Goal: Use online tool/utility: Use online tool/utility

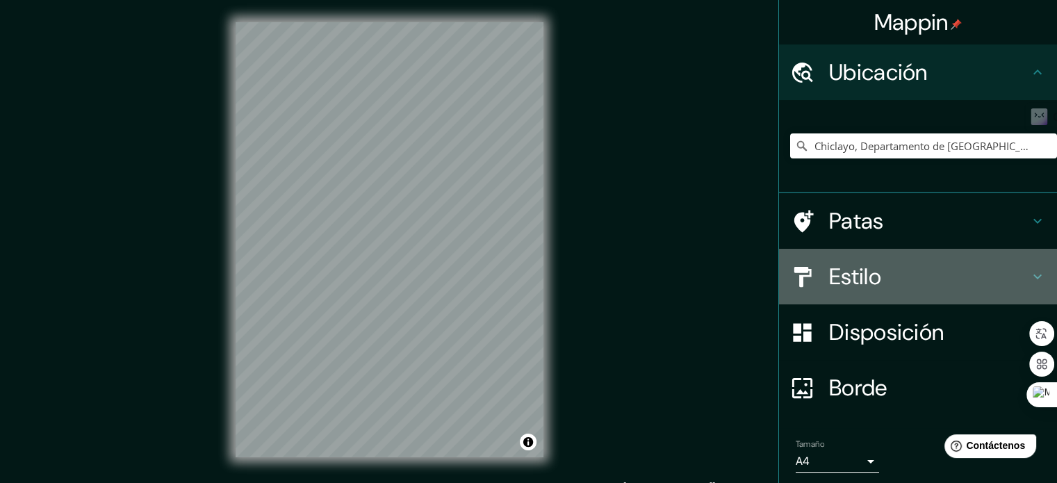
click at [856, 275] on font "Estilo" at bounding box center [855, 276] width 52 height 29
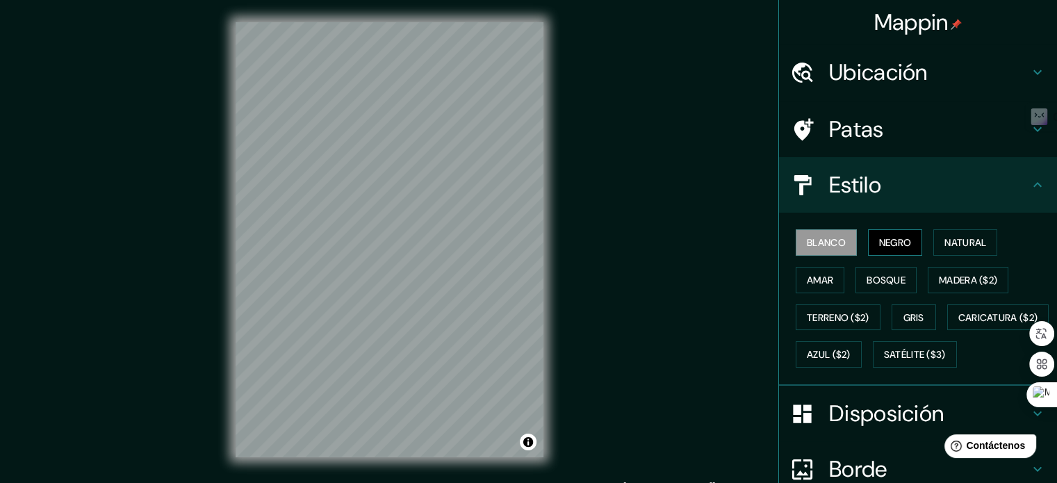
click at [901, 245] on font "Negro" at bounding box center [895, 242] width 33 height 13
click at [935, 245] on button "Natural" at bounding box center [965, 242] width 64 height 26
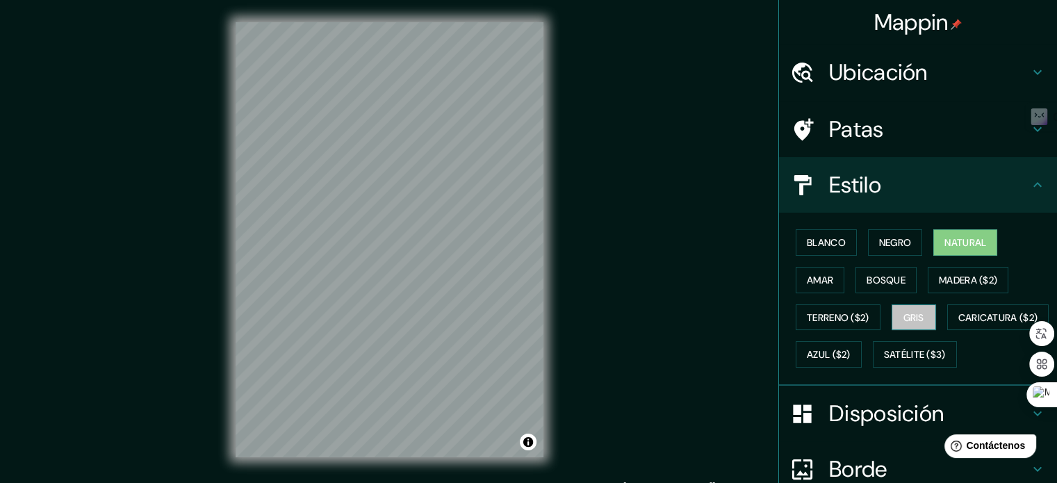
click at [903, 316] on font "Gris" at bounding box center [913, 317] width 21 height 13
click at [944, 244] on font "Natural" at bounding box center [965, 242] width 42 height 13
click at [822, 272] on font "Amar" at bounding box center [820, 280] width 26 height 18
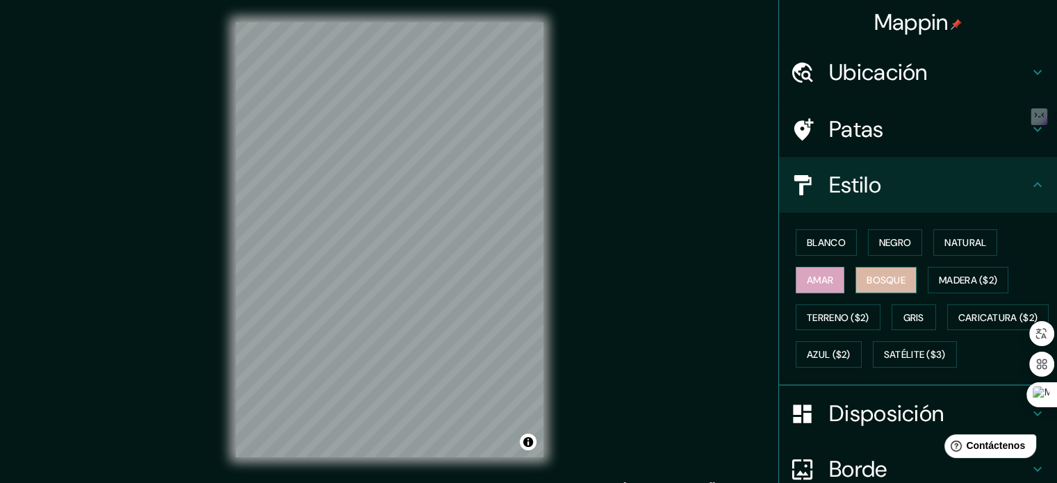
click at [867, 279] on font "Bosque" at bounding box center [886, 280] width 39 height 13
click at [821, 253] on button "Blanco" at bounding box center [826, 242] width 61 height 26
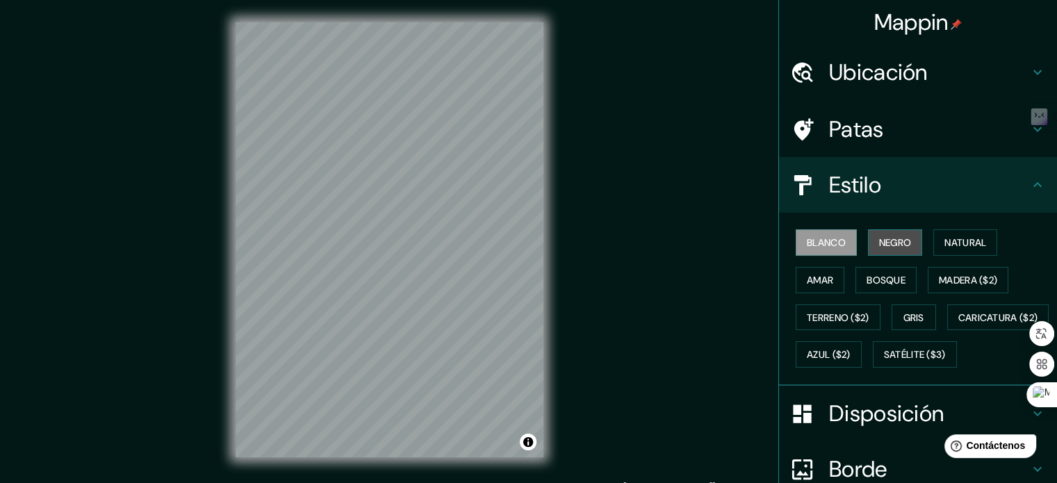
click at [879, 244] on font "Negro" at bounding box center [895, 242] width 33 height 13
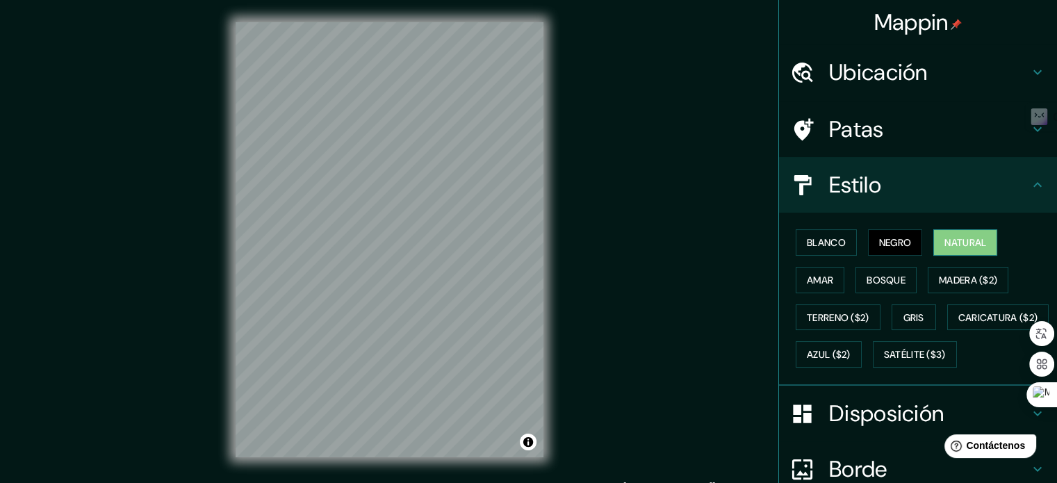
click at [967, 230] on button "Natural" at bounding box center [965, 242] width 64 height 26
click at [835, 248] on font "Blanco" at bounding box center [826, 243] width 39 height 18
click at [958, 247] on font "Natural" at bounding box center [965, 242] width 42 height 13
click at [122, 89] on div "© Mapbox © OpenStreetMap Improve this map" at bounding box center [389, 239] width 951 height 435
click at [874, 133] on h4 "Patas" at bounding box center [929, 129] width 200 height 28
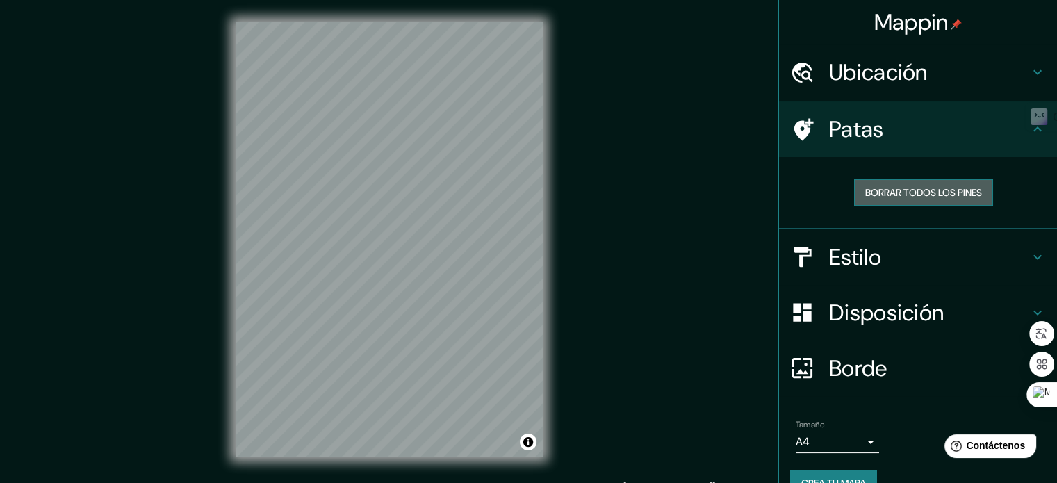
click at [942, 189] on font "Borrar todos los pines" at bounding box center [923, 192] width 117 height 13
click at [957, 68] on h4 "Ubicación" at bounding box center [929, 72] width 200 height 28
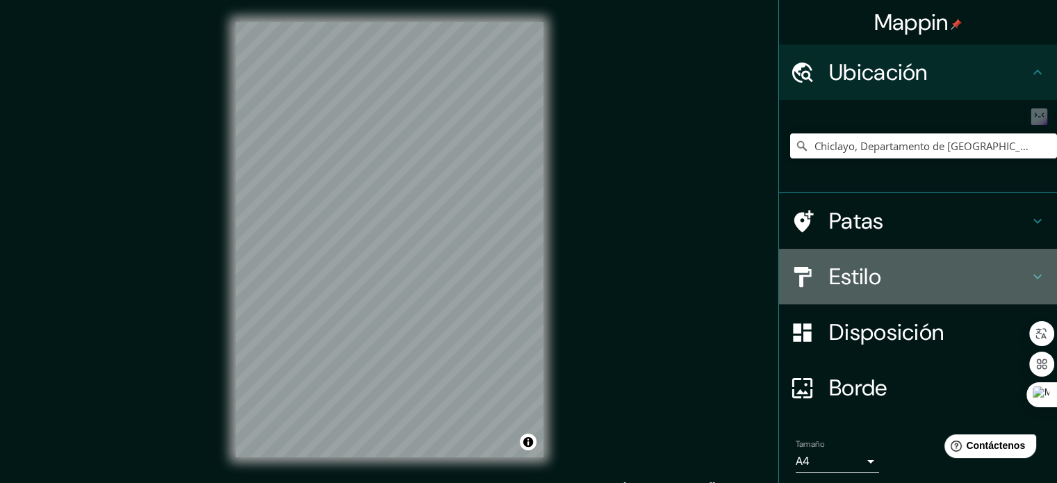
click at [883, 280] on h4 "Estilo" at bounding box center [929, 277] width 200 height 28
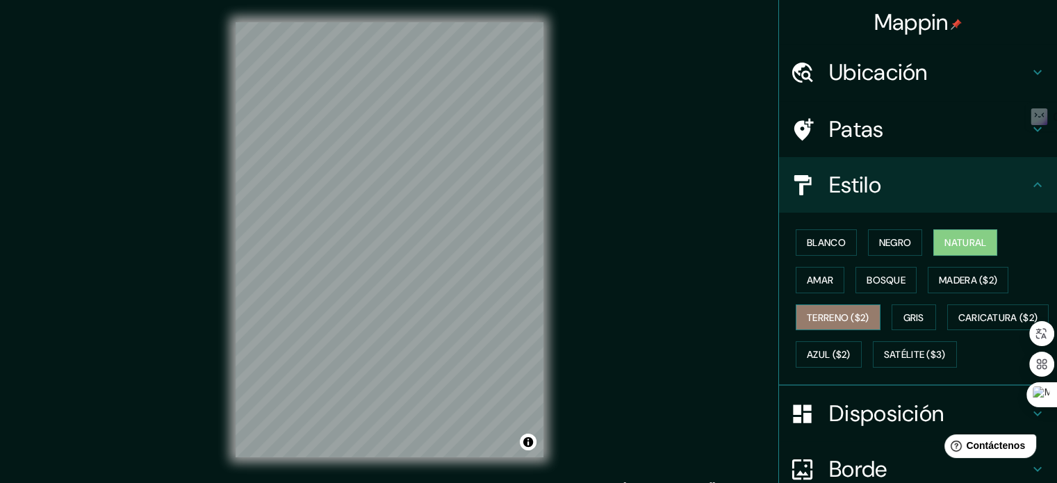
click at [848, 313] on font "Terreno ($2)" at bounding box center [838, 317] width 63 height 13
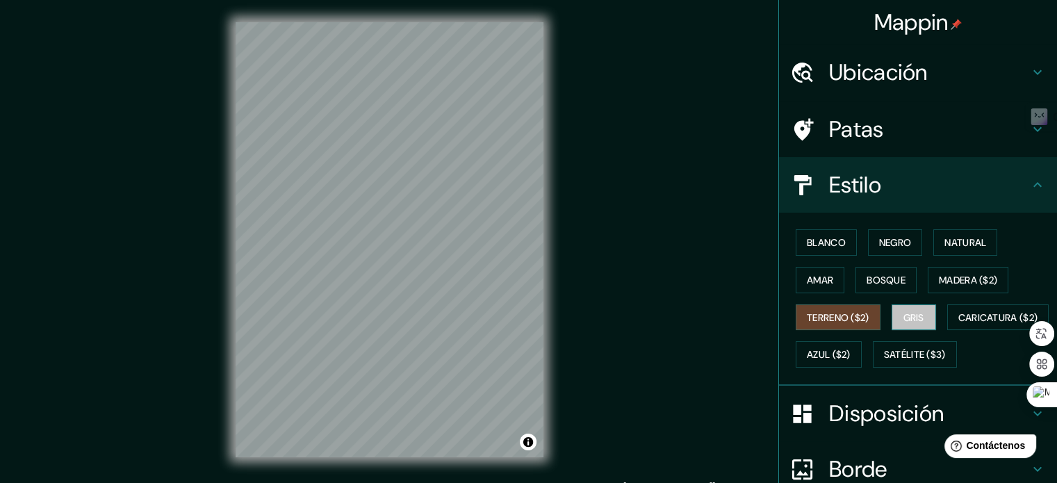
click at [912, 312] on font "Gris" at bounding box center [913, 317] width 21 height 13
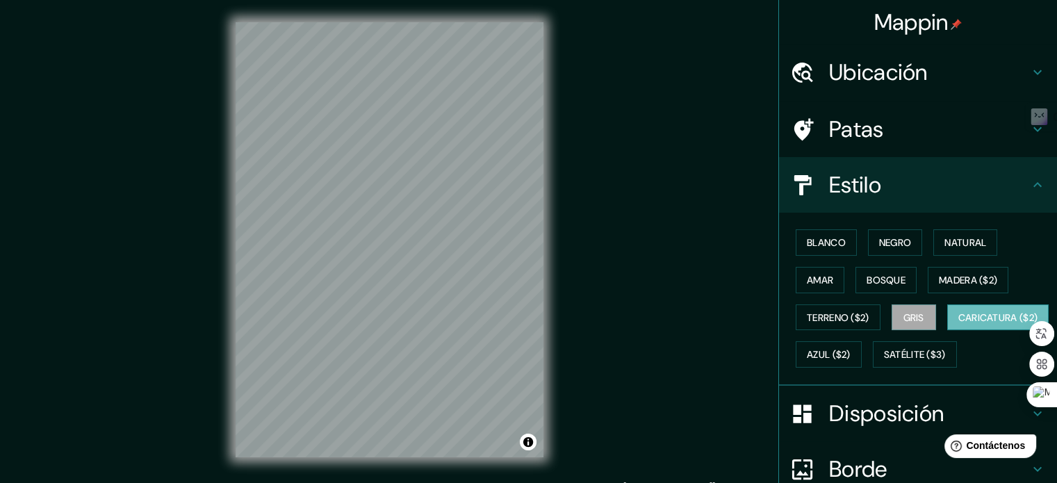
click at [958, 324] on font "Caricatura ($2)" at bounding box center [998, 317] width 80 height 13
click at [851, 349] on font "Azul ($2)" at bounding box center [829, 355] width 44 height 13
click at [958, 324] on font "Caricatura ($2)" at bounding box center [998, 317] width 80 height 13
click at [873, 368] on button "Satélite ($3)" at bounding box center [915, 354] width 84 height 26
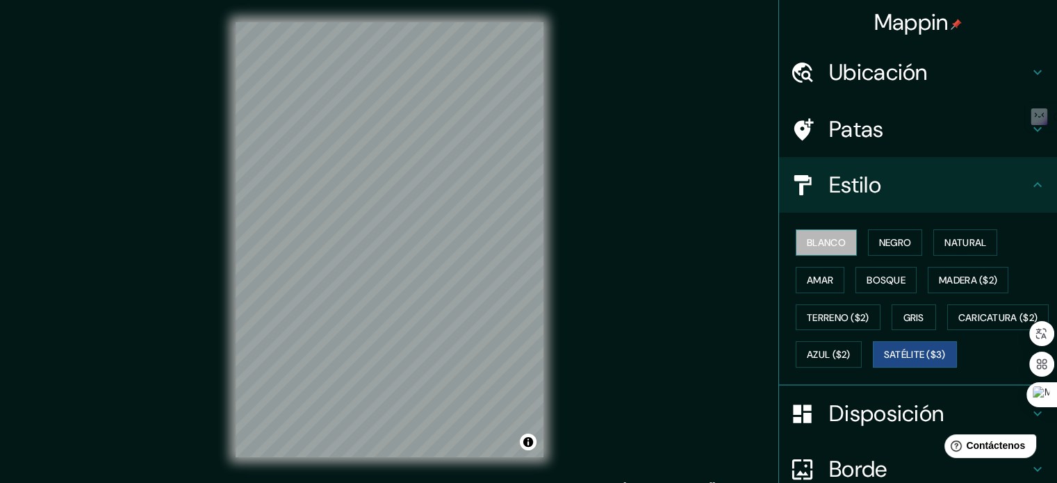
click at [810, 245] on font "Blanco" at bounding box center [826, 242] width 39 height 13
click at [884, 361] on font "Satélite ($3)" at bounding box center [915, 355] width 62 height 13
click at [796, 251] on button "Blanco" at bounding box center [826, 242] width 61 height 26
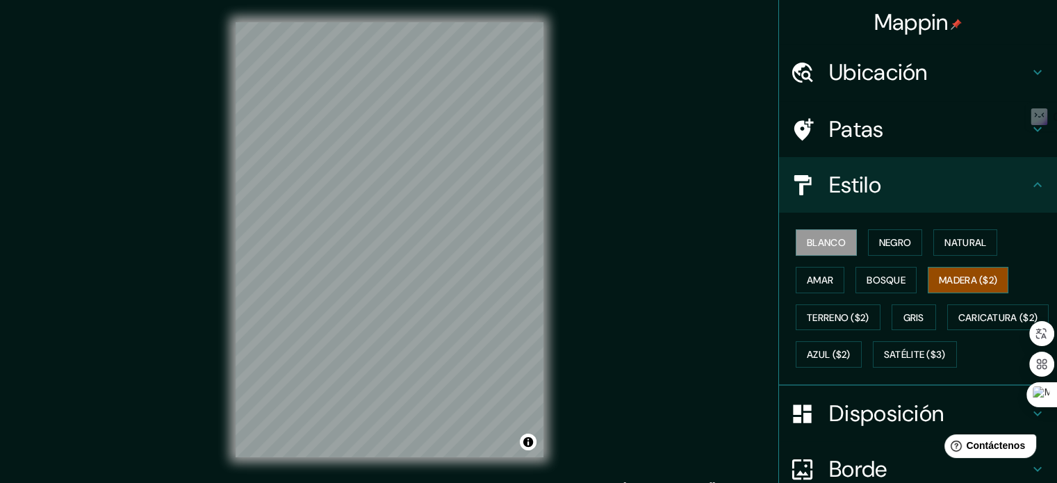
click at [946, 271] on font "Madera ($2)" at bounding box center [968, 280] width 58 height 18
click at [874, 269] on button "Bosque" at bounding box center [886, 280] width 61 height 26
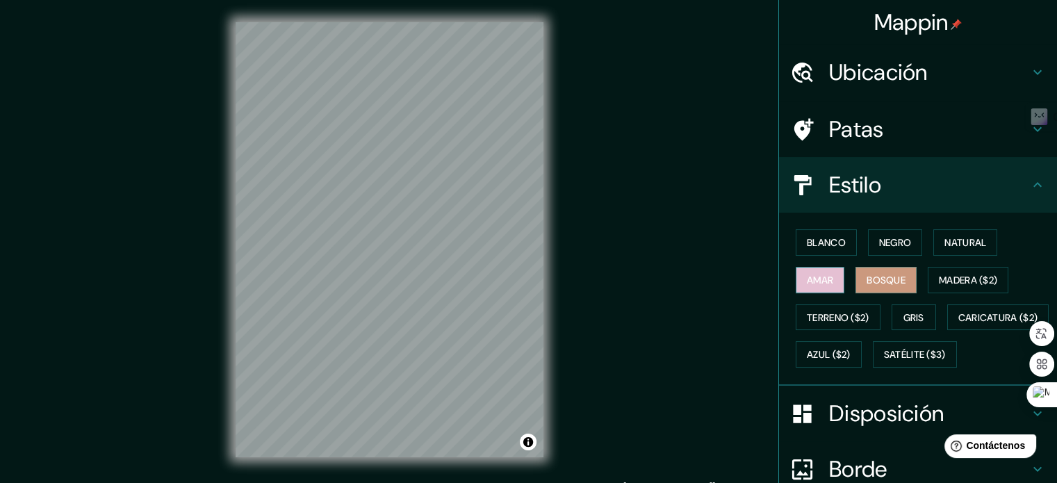
click at [823, 274] on font "Amar" at bounding box center [820, 280] width 26 height 13
click at [879, 281] on font "Bosque" at bounding box center [886, 280] width 39 height 13
click at [879, 238] on font "Negro" at bounding box center [895, 242] width 33 height 13
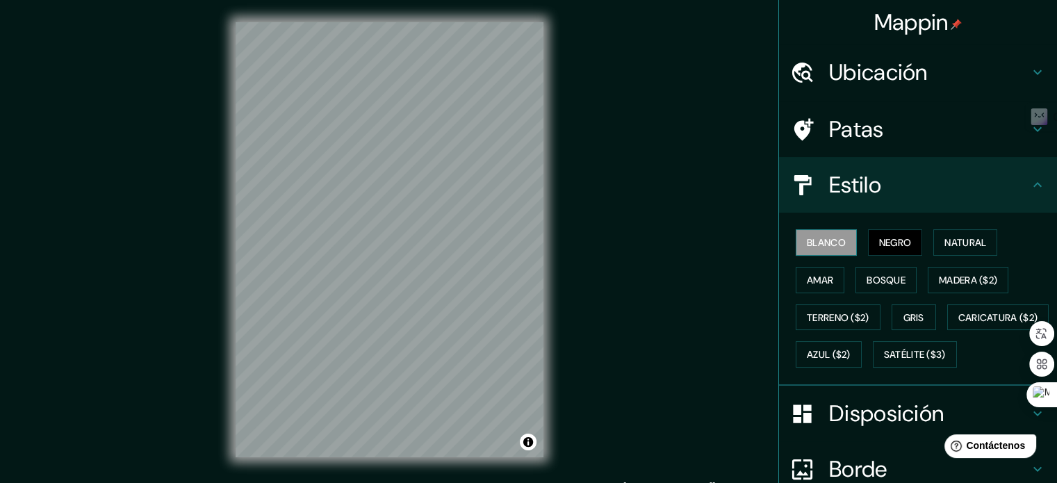
click at [838, 239] on button "Blanco" at bounding box center [826, 242] width 61 height 26
click at [879, 238] on font "Negro" at bounding box center [895, 242] width 33 height 13
click at [965, 239] on font "Natural" at bounding box center [965, 242] width 42 height 13
click at [841, 247] on button "Blanco" at bounding box center [826, 242] width 61 height 26
click at [868, 231] on button "Negro" at bounding box center [895, 242] width 55 height 26
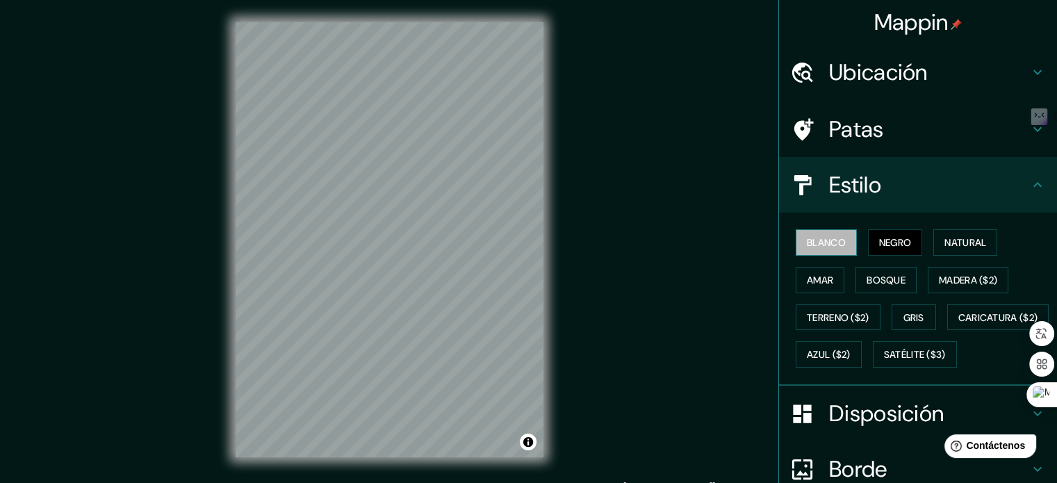
click at [833, 238] on font "Blanco" at bounding box center [826, 242] width 39 height 13
click at [894, 235] on font "Negro" at bounding box center [895, 243] width 33 height 18
click at [837, 234] on button "Blanco" at bounding box center [826, 242] width 61 height 26
click at [894, 271] on font "Bosque" at bounding box center [886, 280] width 39 height 18
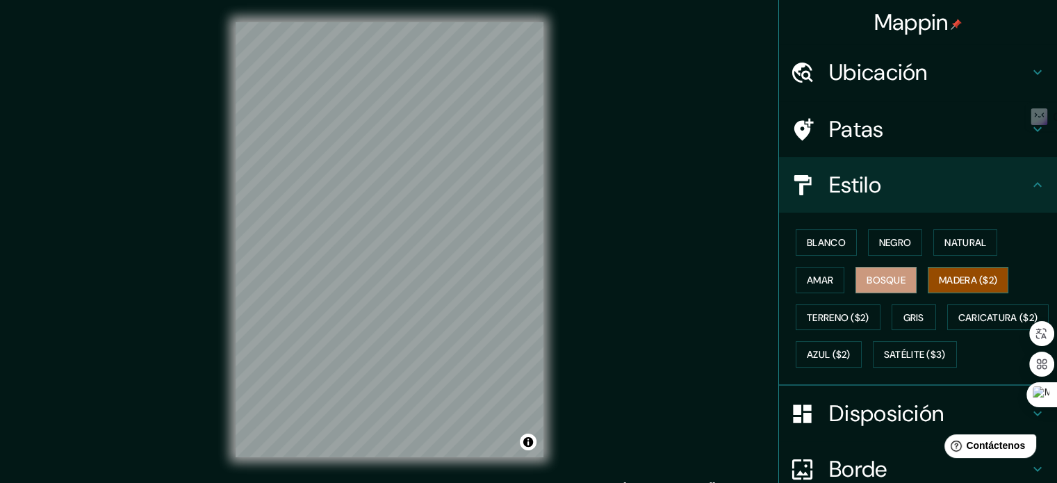
click at [947, 271] on font "Madera ($2)" at bounding box center [968, 280] width 58 height 18
click at [826, 277] on button "Amar" at bounding box center [820, 280] width 49 height 26
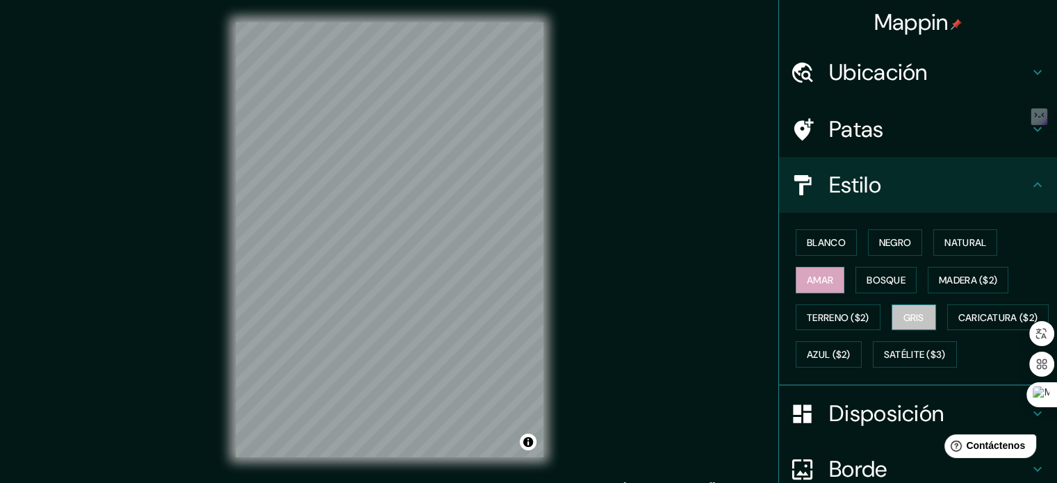
click at [906, 309] on font "Gris" at bounding box center [913, 318] width 21 height 18
click at [951, 280] on font "Madera ($2)" at bounding box center [968, 280] width 58 height 13
click at [903, 113] on div "Patas" at bounding box center [918, 129] width 278 height 56
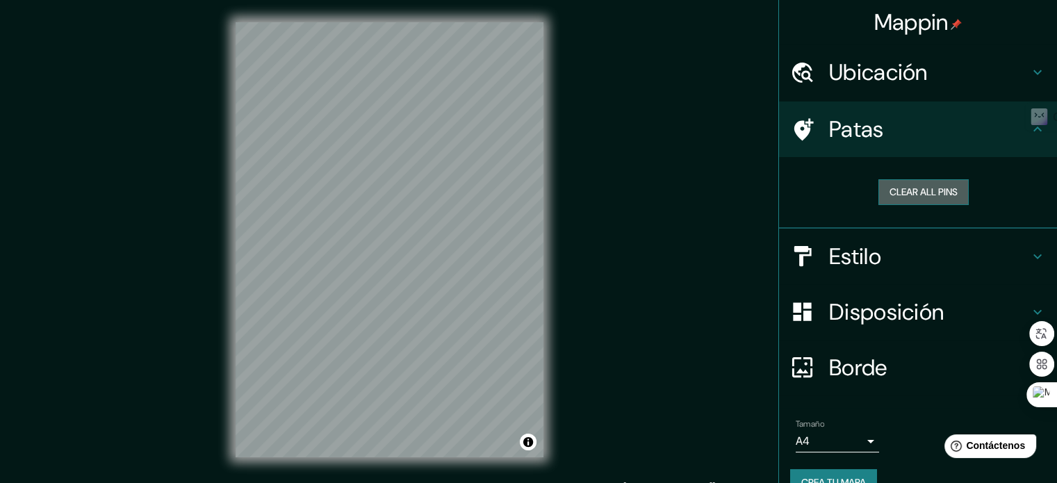
click at [905, 190] on button "Clear all pins" at bounding box center [923, 192] width 90 height 26
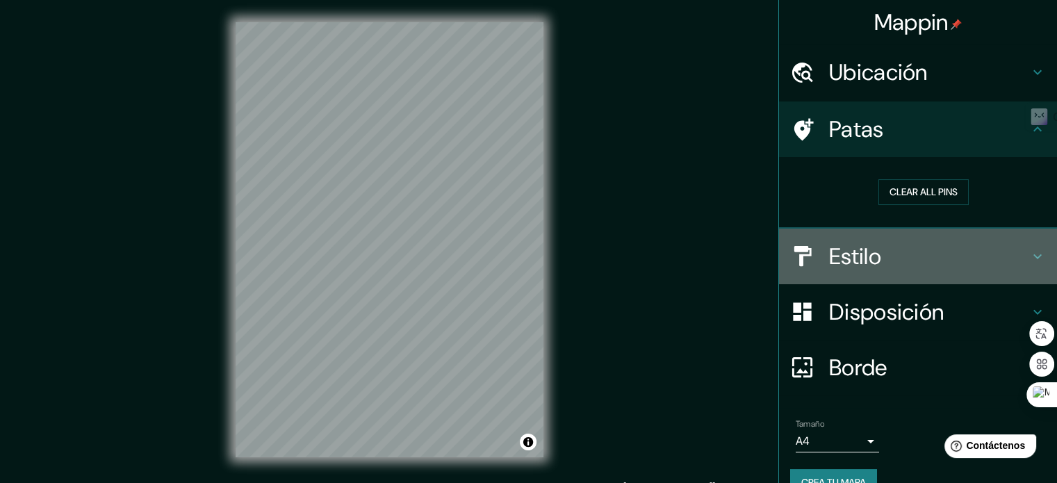
click at [905, 250] on h4 "Estilo" at bounding box center [929, 257] width 200 height 28
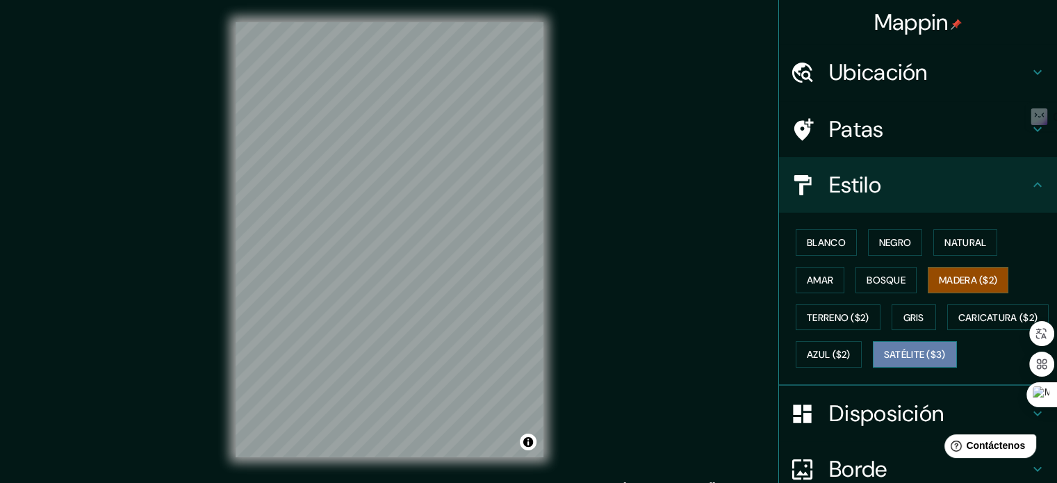
click at [884, 361] on font "Satélite ($3)" at bounding box center [915, 355] width 62 height 13
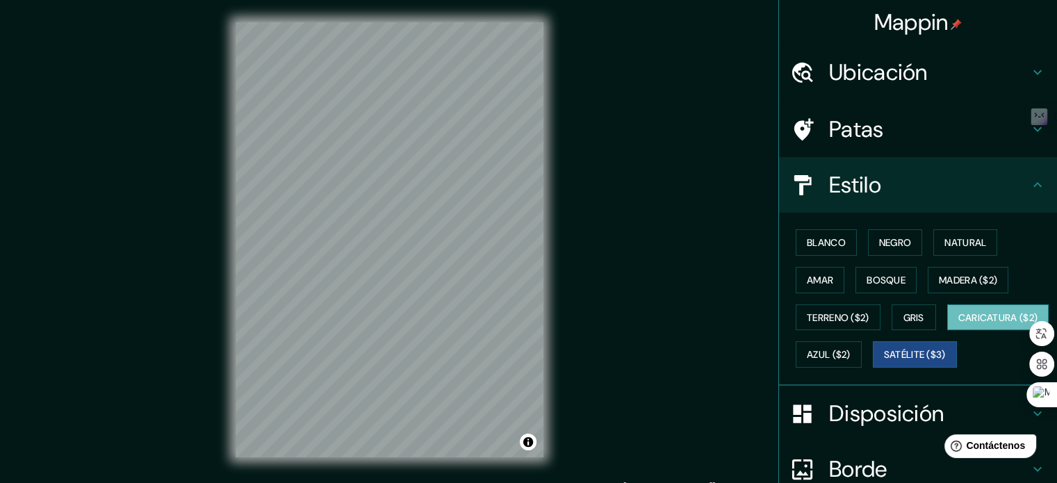
click at [958, 327] on font "Caricatura ($2)" at bounding box center [998, 318] width 80 height 18
click at [830, 241] on font "Blanco" at bounding box center [826, 242] width 39 height 13
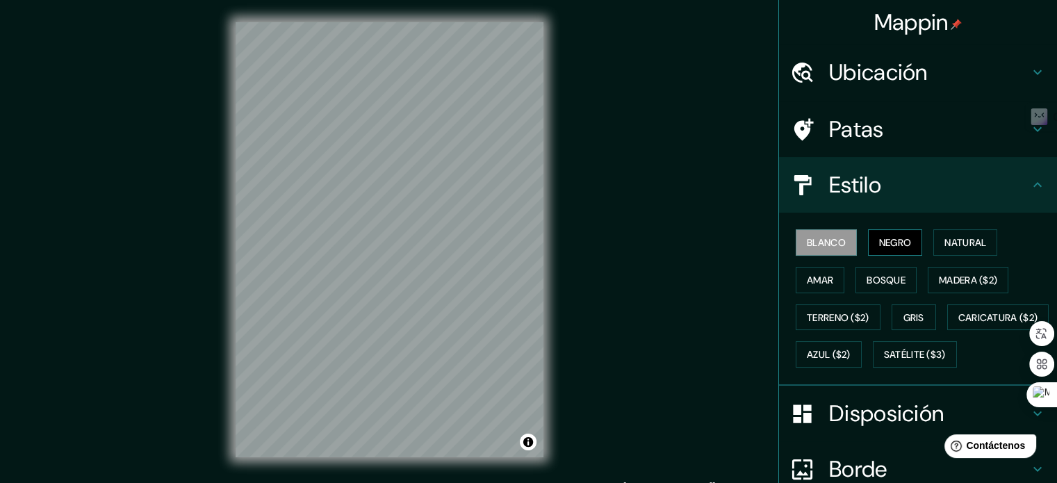
click at [868, 245] on button "Negro" at bounding box center [895, 242] width 55 height 26
click at [828, 231] on button "Blanco" at bounding box center [826, 242] width 61 height 26
click at [948, 274] on font "Madera ($2)" at bounding box center [968, 280] width 58 height 13
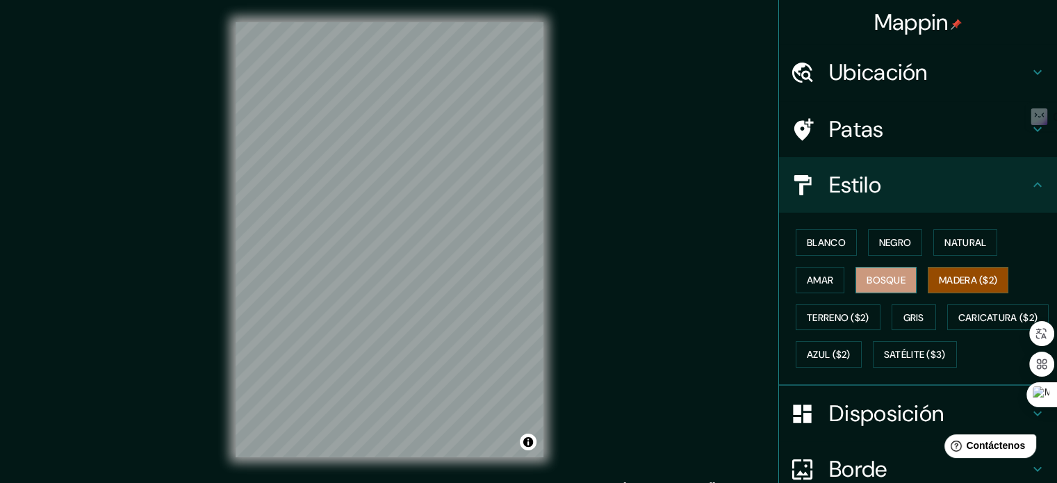
click at [901, 279] on button "Bosque" at bounding box center [886, 280] width 61 height 26
click at [959, 295] on div "Blanco Negro Natural Amar Bosque Madera ($2) Terreno ($2) Gris Caricatura ($2) …" at bounding box center [923, 298] width 267 height 149
click at [959, 277] on font "Madera ($2)" at bounding box center [968, 280] width 58 height 13
click at [877, 279] on font "Bosque" at bounding box center [886, 280] width 39 height 13
